Goal: Information Seeking & Learning: Learn about a topic

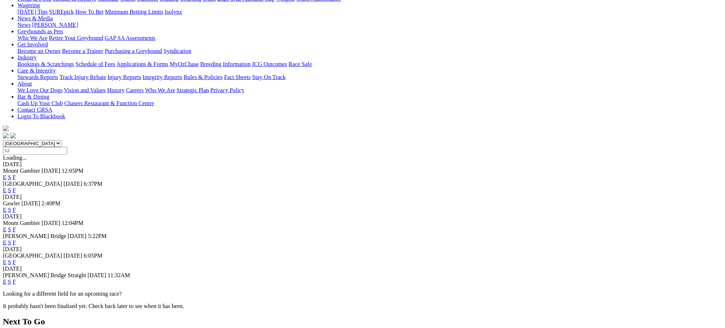
scroll to position [96, 0]
click at [16, 278] on link "F" at bounding box center [14, 281] width 3 height 6
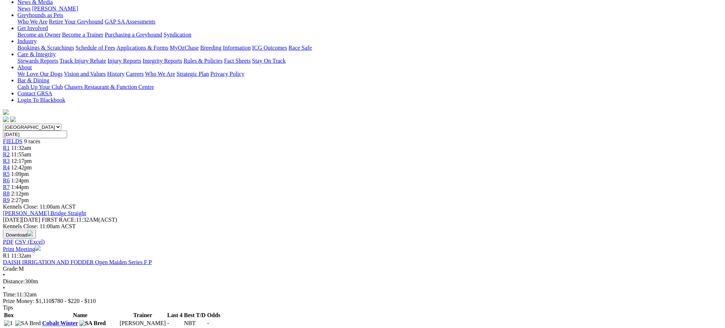
scroll to position [67, 0]
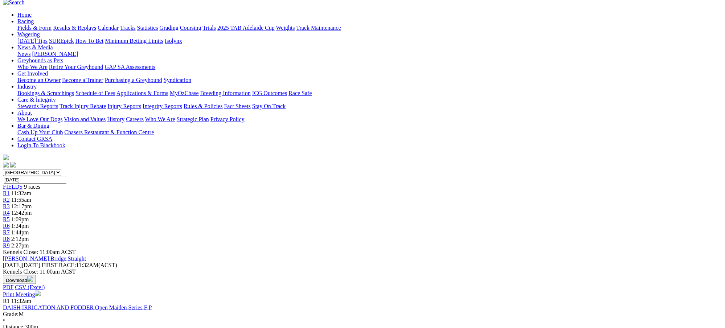
click at [31, 190] on span "11:32am" at bounding box center [21, 193] width 20 height 6
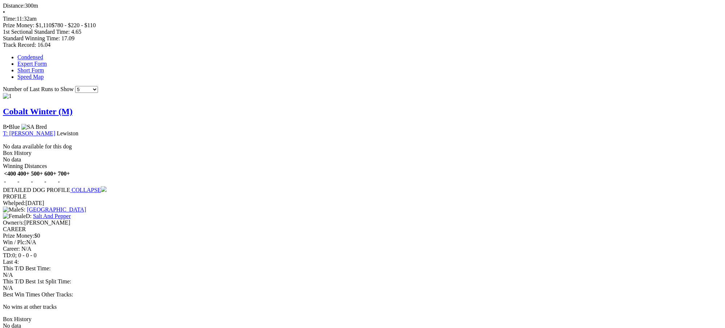
scroll to position [432, 0]
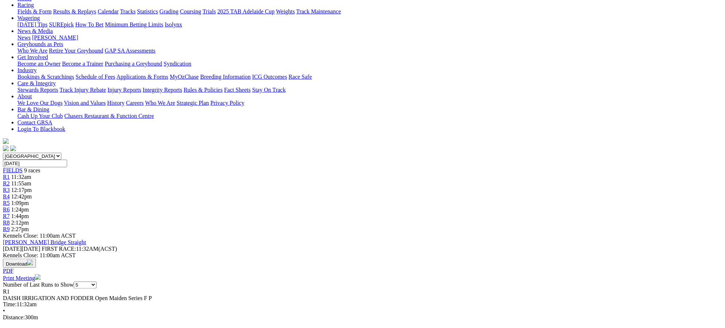
scroll to position [65, 0]
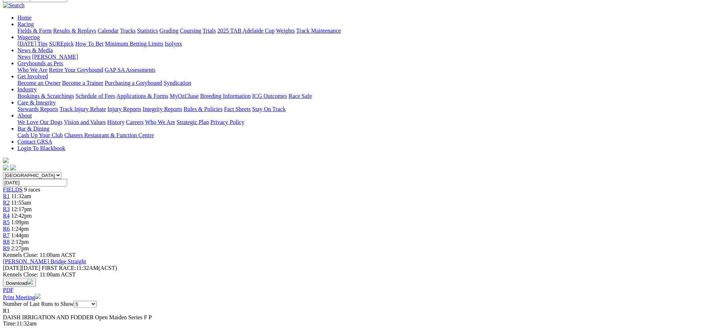
click at [165, 186] on div "FIELDS 9 races" at bounding box center [362, 189] width 719 height 7
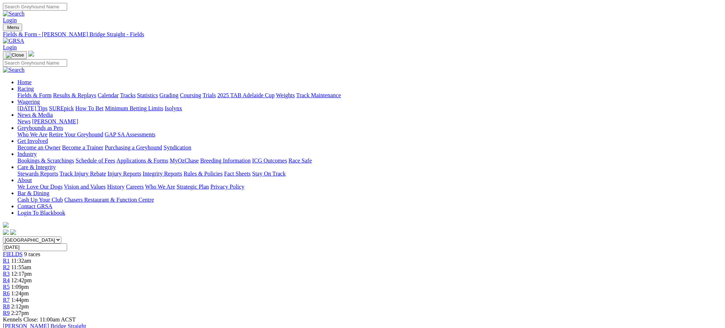
click at [31, 264] on span "11:55am" at bounding box center [21, 267] width 20 height 6
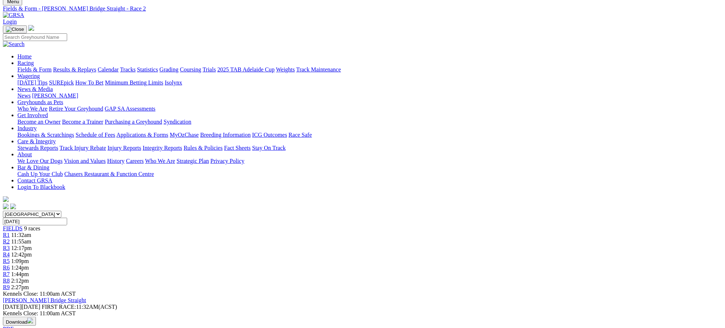
scroll to position [19, 0]
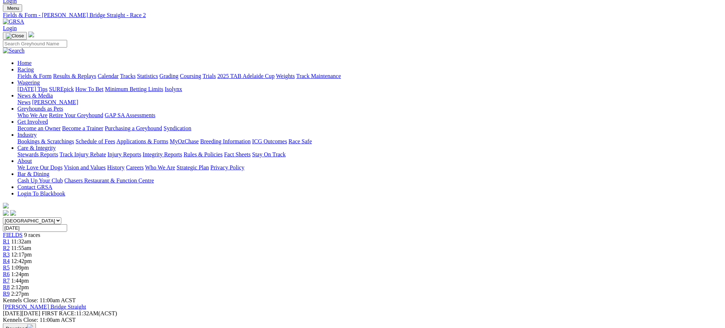
click at [40, 232] on span "9 races" at bounding box center [32, 235] width 16 height 6
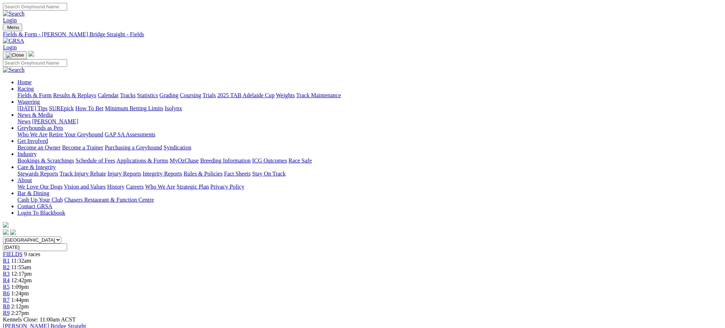
click at [51, 92] on link "Fields & Form" at bounding box center [34, 95] width 34 height 6
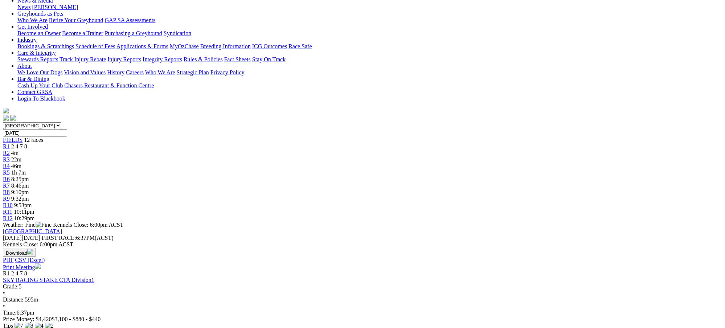
scroll to position [103, 0]
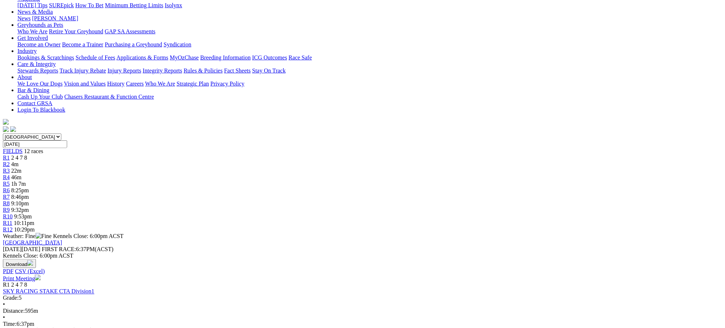
click at [18, 161] on span "4m" at bounding box center [14, 164] width 7 height 6
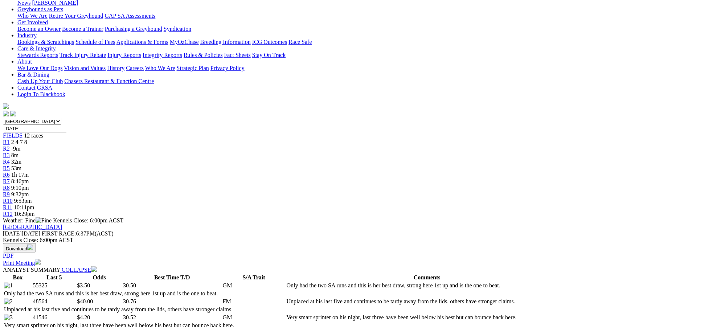
scroll to position [161, 0]
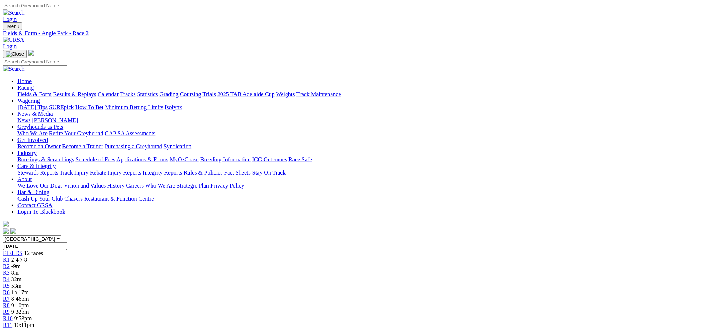
scroll to position [0, 0]
click at [21, 277] on span "32m" at bounding box center [16, 280] width 10 height 6
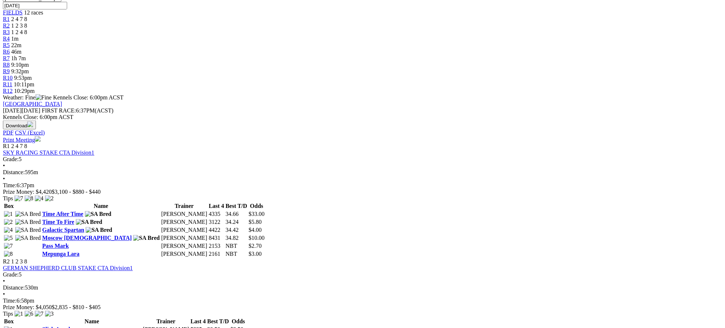
scroll to position [290, 0]
